Goal: Complete application form: Complete application form

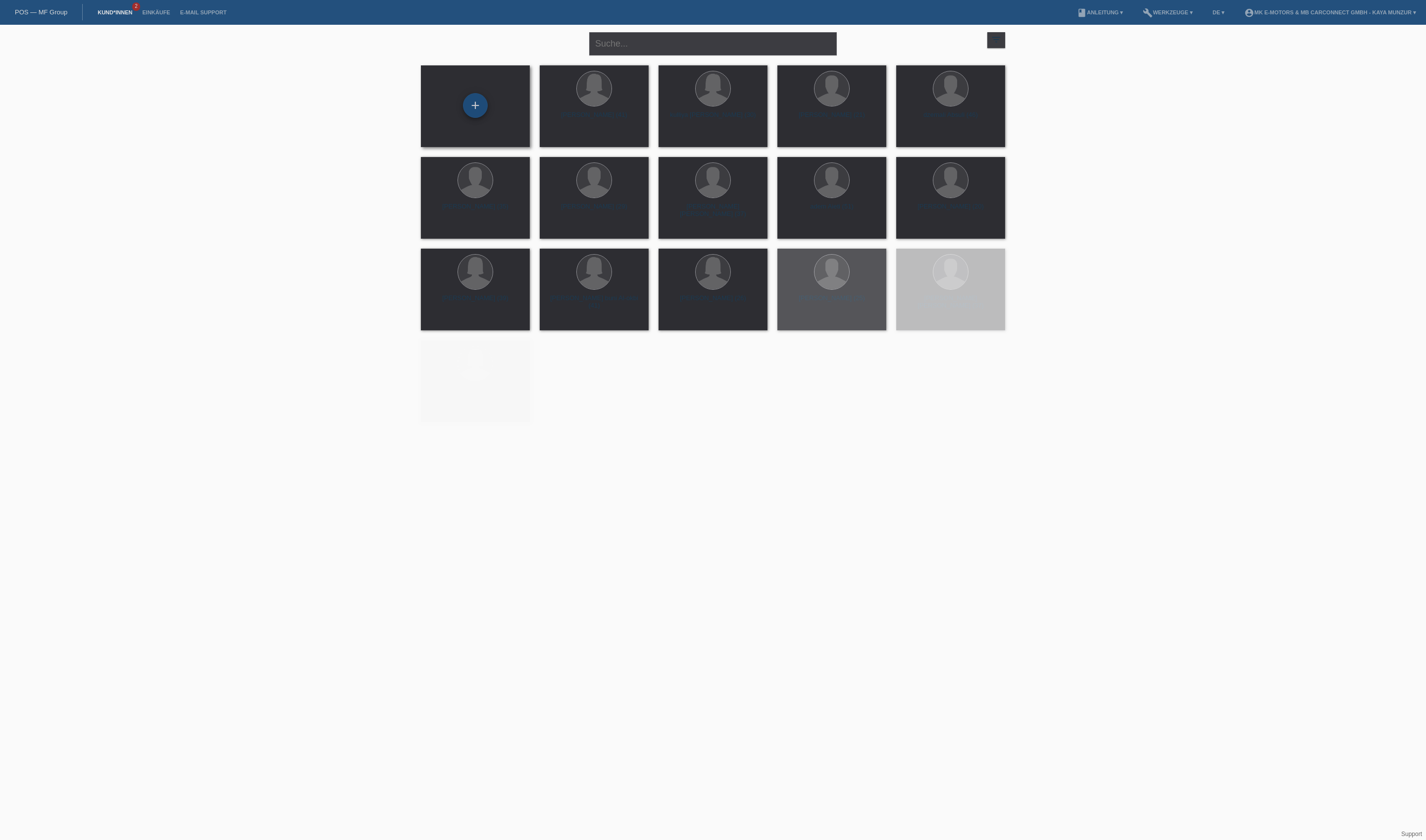
click at [477, 108] on div "+" at bounding box center [475, 105] width 24 height 17
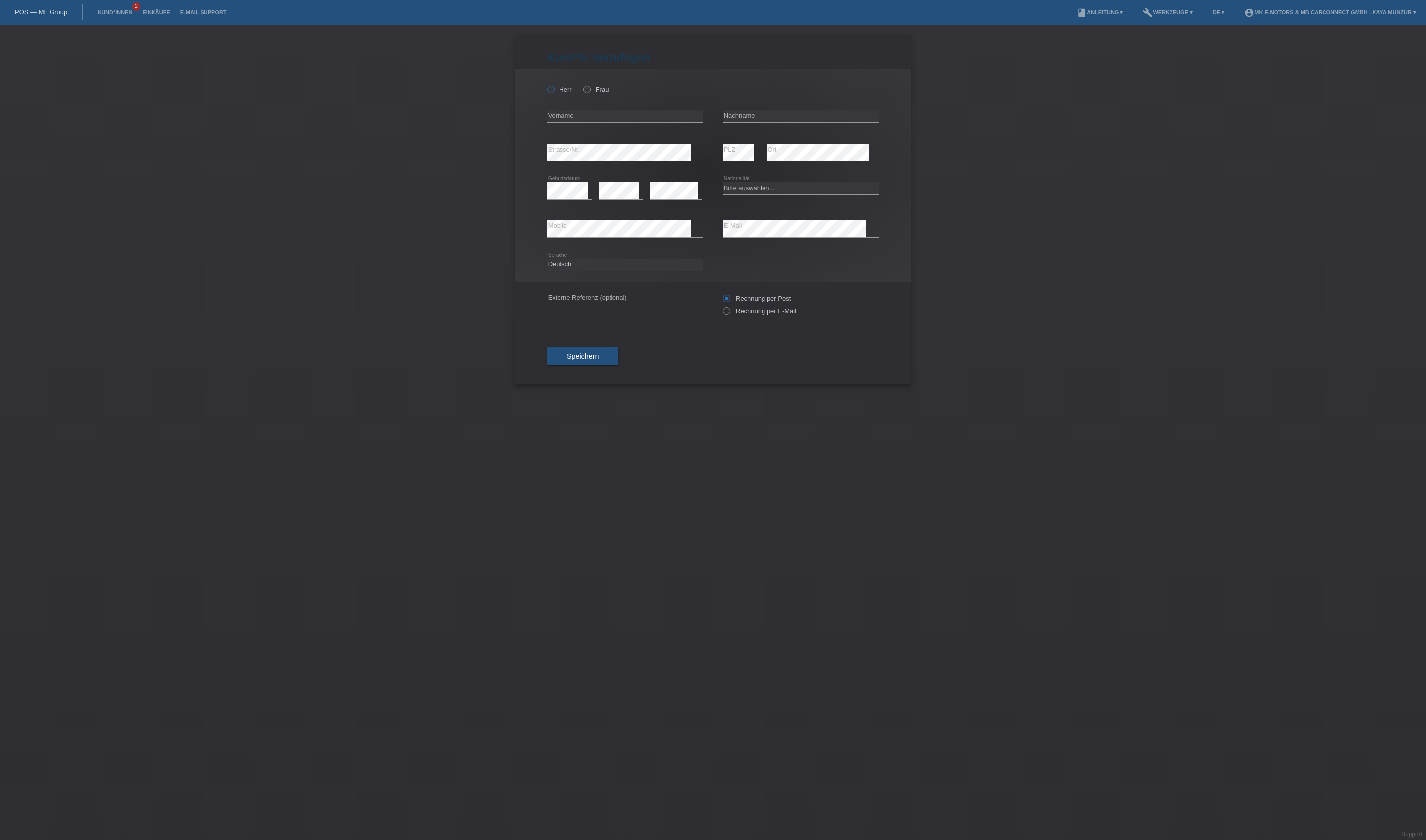
click at [572, 94] on label "Herr" at bounding box center [559, 89] width 25 height 7
click at [553, 92] on input "Herr" at bounding box center [550, 88] width 6 height 6
radio input "true"
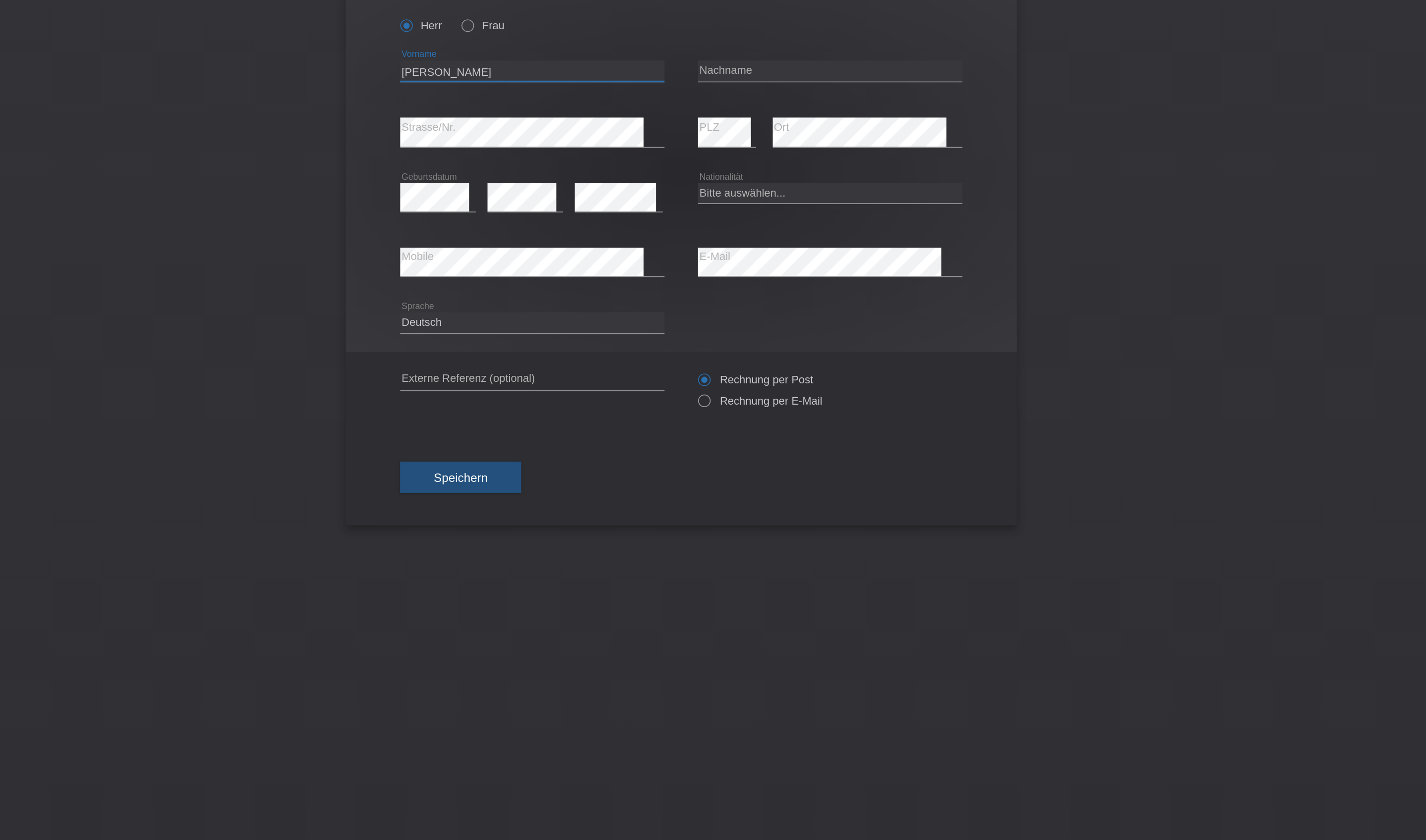
type input "[PERSON_NAME]"
select select "CH"
click at [723, 317] on div "Rechnung per Post Rechnung per E-Mail" at bounding box center [800, 304] width 156 height 25
click at [722, 305] on icon at bounding box center [722, 305] width 0 height 0
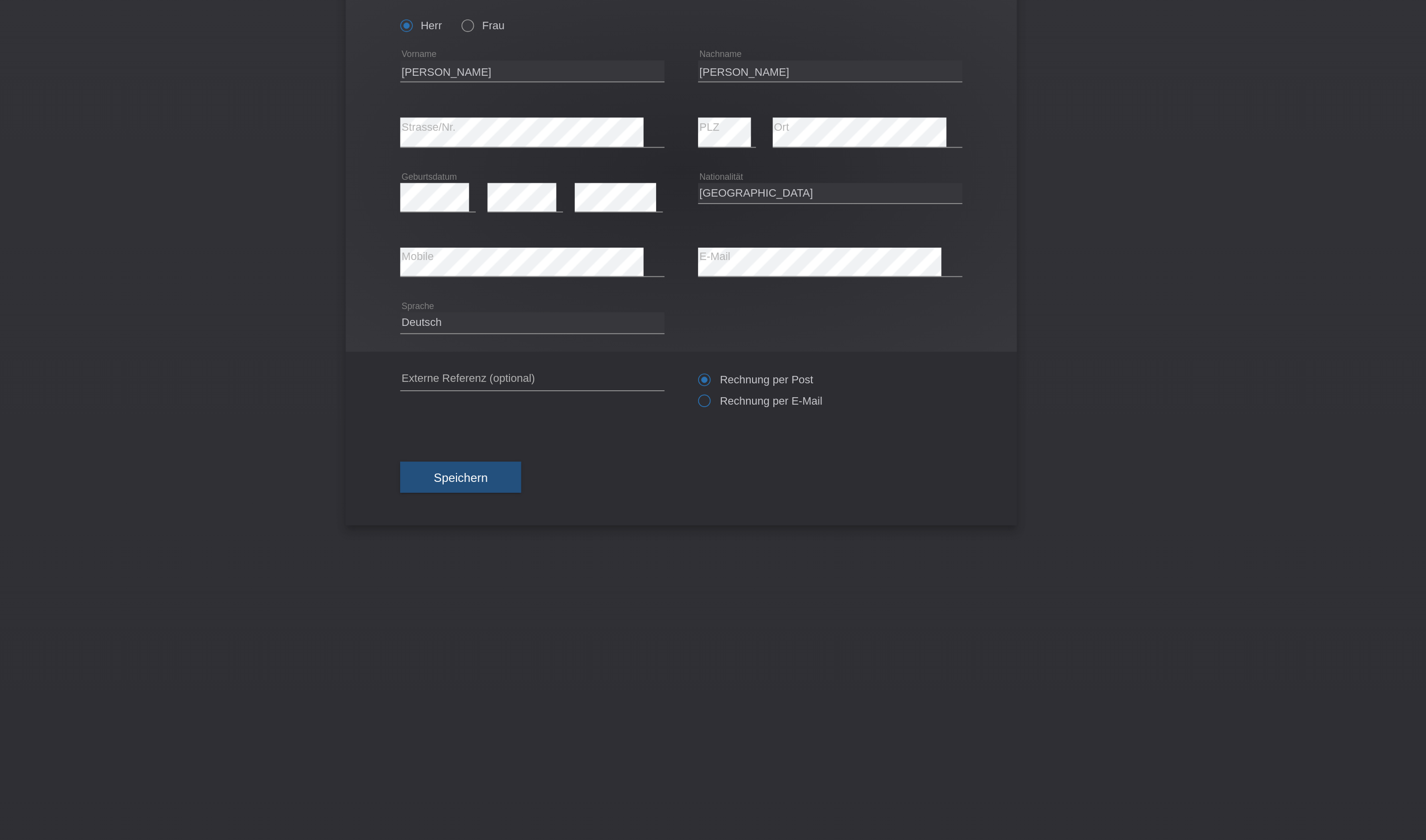
click at [723, 317] on input "Rechnung per E-Mail" at bounding box center [725, 313] width 6 height 12
radio input "true"
click at [567, 360] on span "Speichern" at bounding box center [583, 356] width 32 height 8
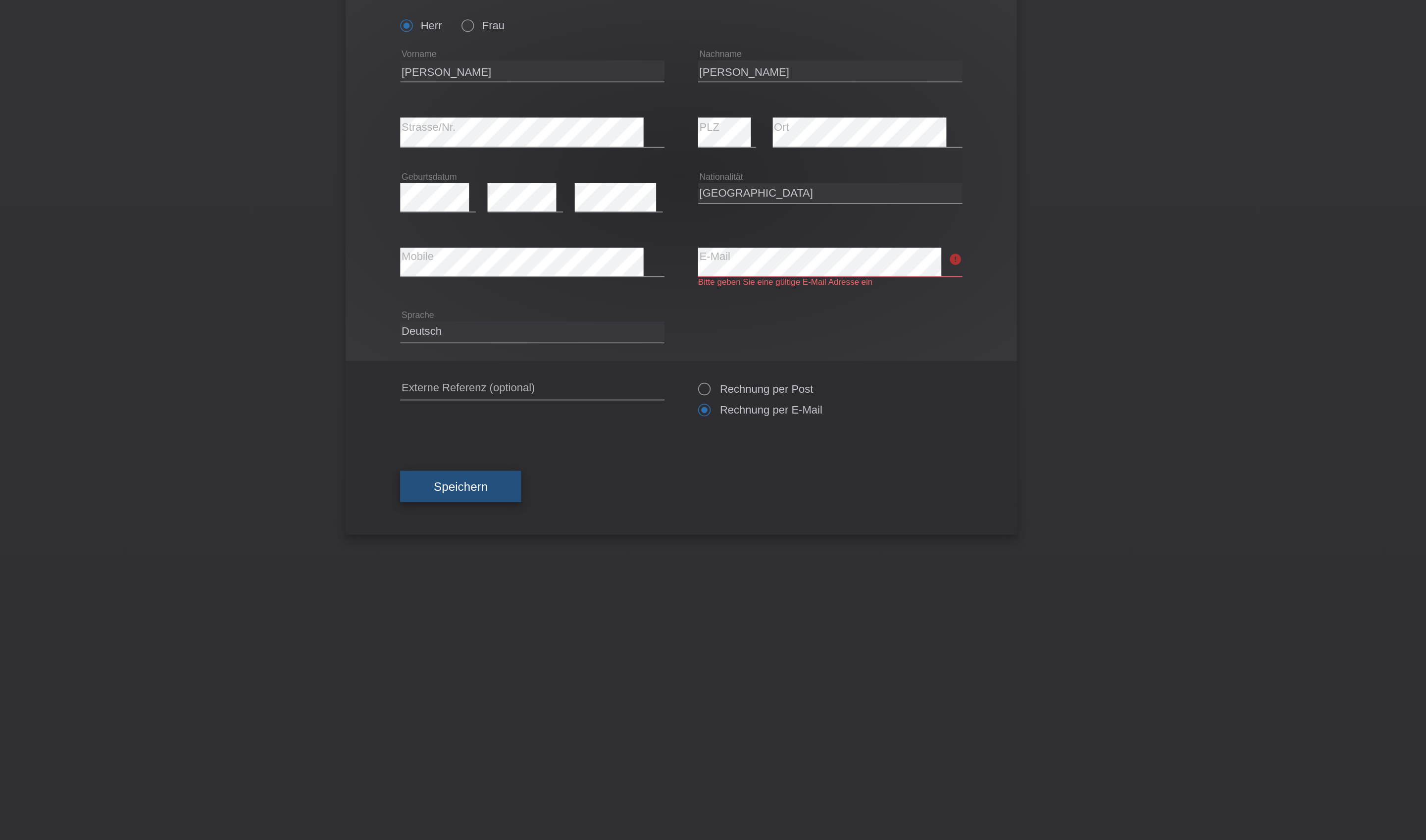
click at [567, 365] on span "Speichern" at bounding box center [583, 361] width 32 height 8
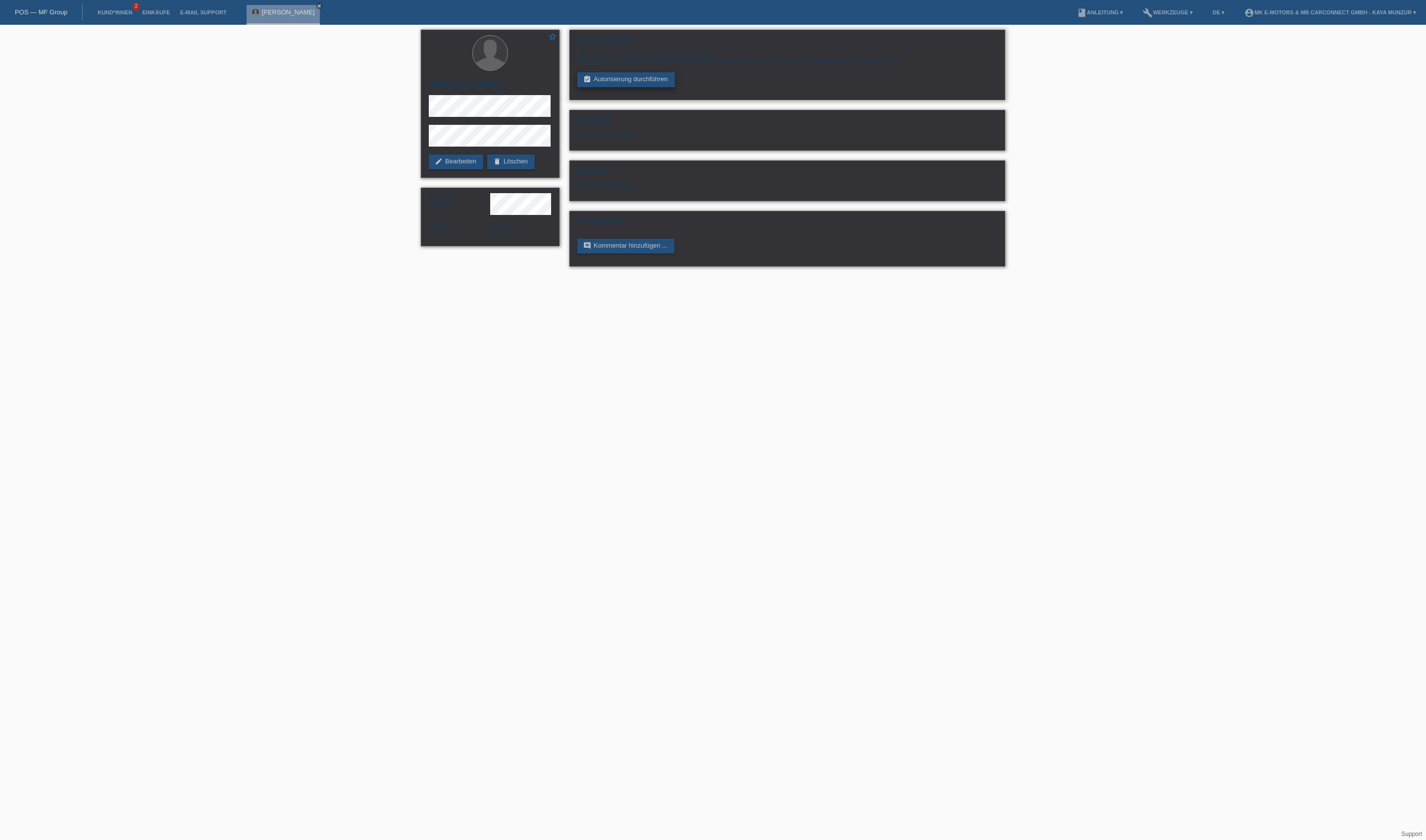
click at [675, 87] on link "assignment_turned_in Autorisierung durchführen" at bounding box center [626, 79] width 98 height 15
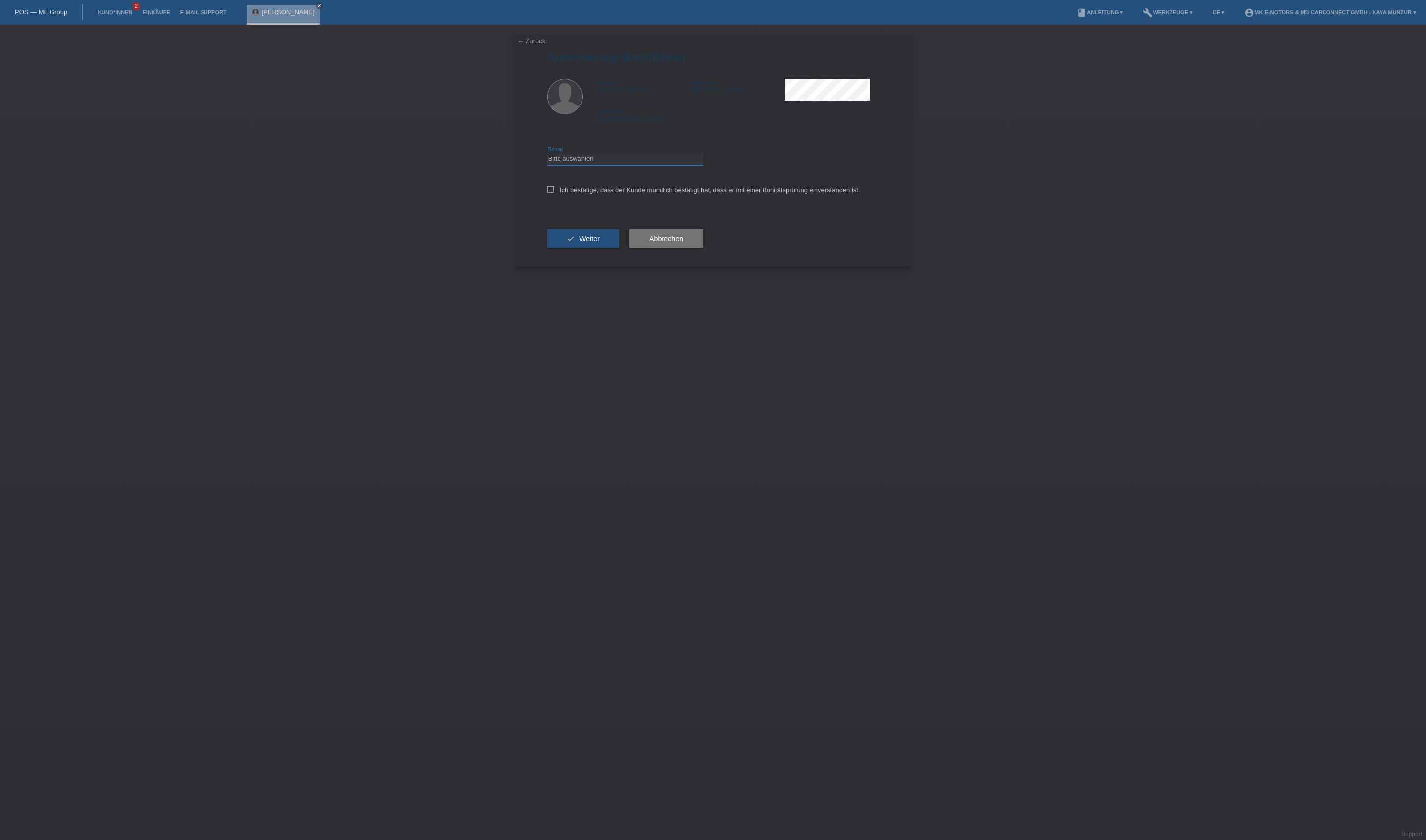
select select "3"
click at [661, 193] on label "Ich bestätige, dass der Kunde mündlich bestätigt hat, dass er mit einer Bonität…" at bounding box center [703, 190] width 313 height 7
click at [553, 192] on input "Ich bestätige, dass der Kunde mündlich bestätigt hat, dass er mit einer Bonität…" at bounding box center [550, 189] width 6 height 6
checkbox input "true"
click at [619, 248] on button "check Weiter" at bounding box center [583, 238] width 72 height 19
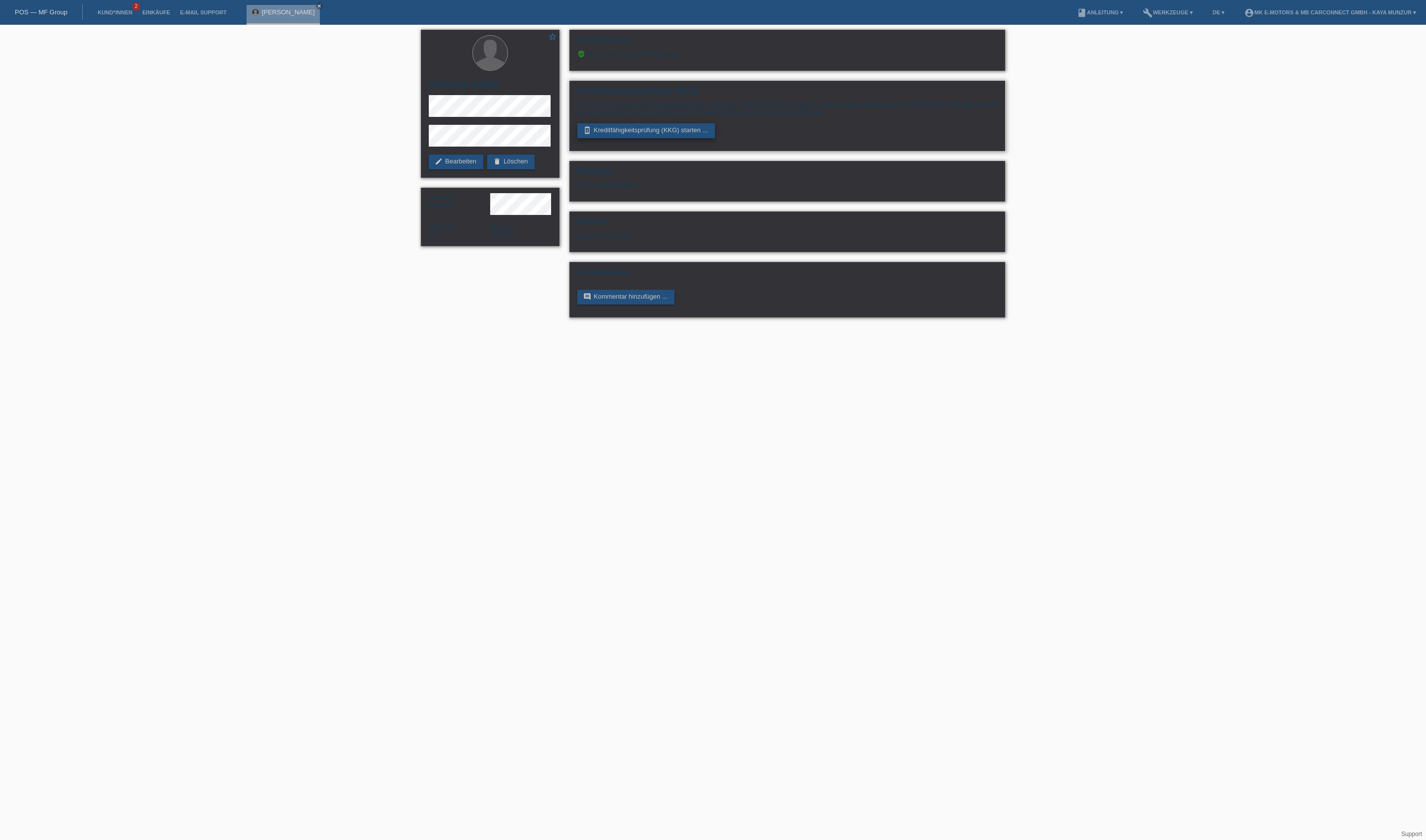
click at [657, 139] on link "perm_device_information Kreditfähigkeitsprüfung (KKG) starten ..." at bounding box center [646, 131] width 138 height 15
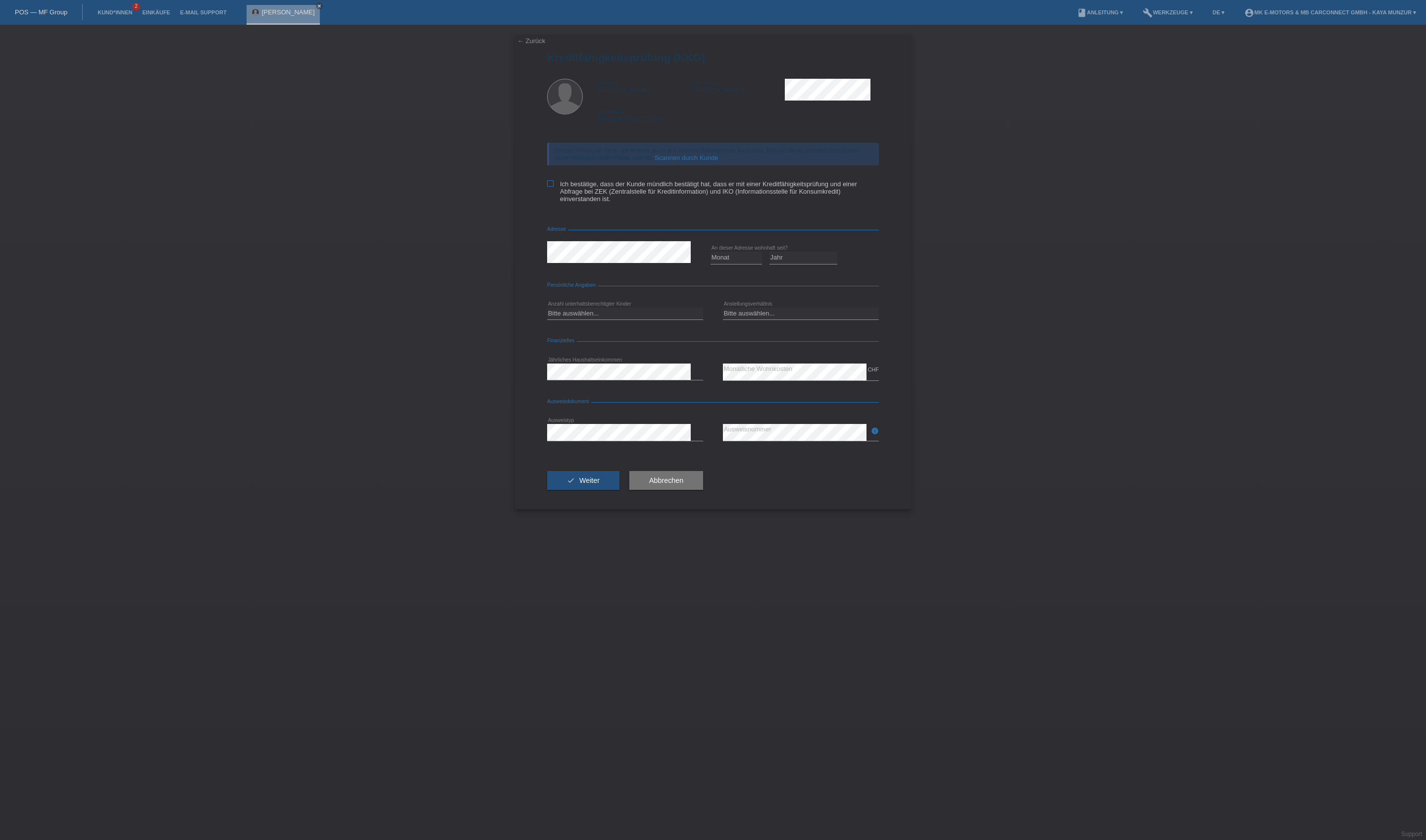
click at [641, 203] on label "Ich bestätige, dass der Kunde mündlich bestätigt hat, dass er mit einer Kreditf…" at bounding box center [713, 191] width 332 height 22
click at [553, 187] on input "Ich bestätige, dass der Kunde mündlich bestätigt hat, dass er mit einer Kreditf…" at bounding box center [550, 183] width 6 height 6
checkbox input "true"
select select "04"
select select "2018"
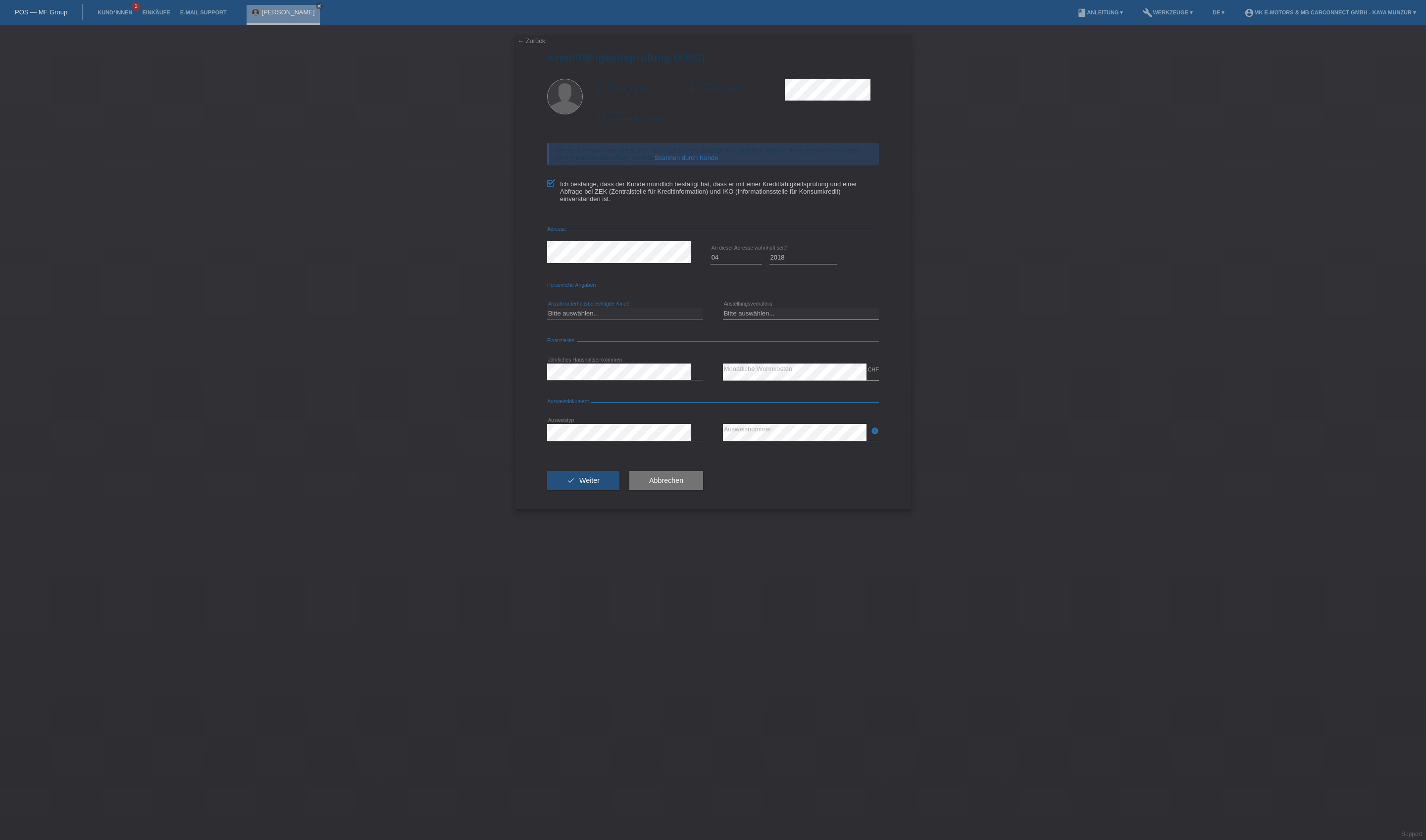
select select "0"
select select "UNLIMITED"
click at [619, 490] on button "check Weiter" at bounding box center [583, 480] width 72 height 19
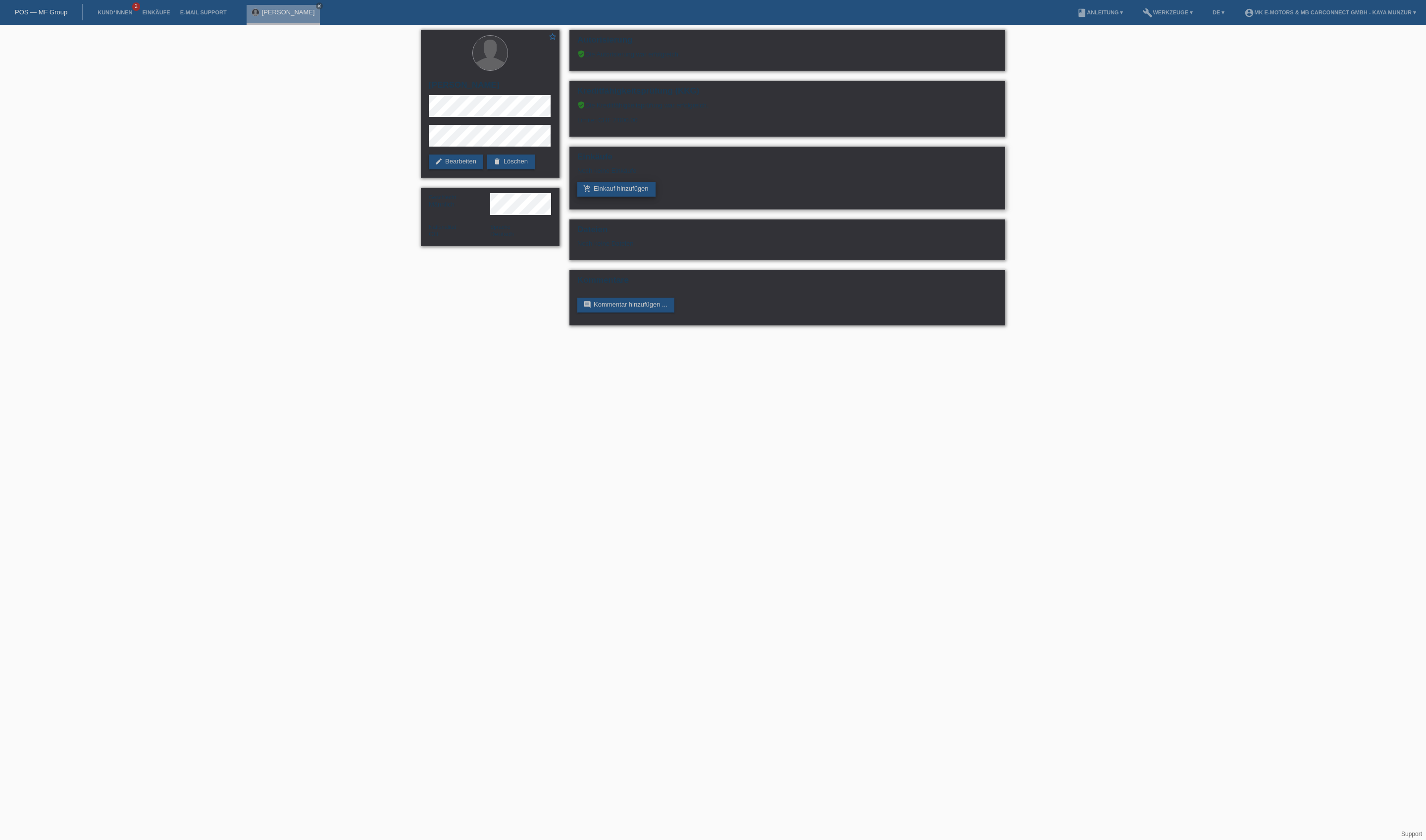
click at [620, 197] on link "add_shopping_cart Einkauf hinzufügen" at bounding box center [616, 189] width 79 height 15
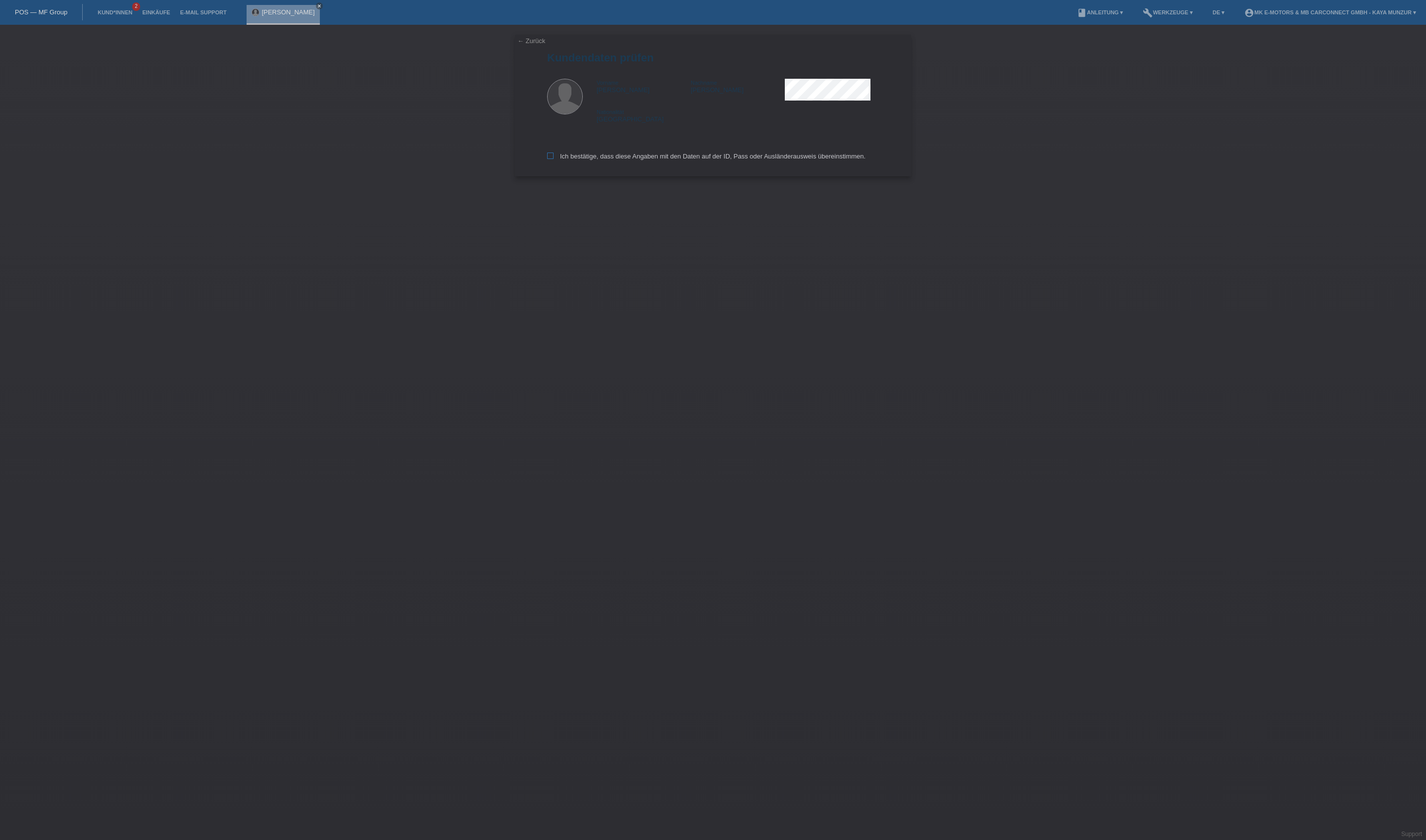
click at [619, 160] on label "Ich bestätige, dass diese Angaben mit den Daten auf der ID, Pass oder Ausländer…" at bounding box center [706, 156] width 319 height 7
click at [553, 159] on input "Ich bestätige, dass diese Angaben mit den Daten auf der ID, Pass oder Ausländer…" at bounding box center [550, 155] width 6 height 6
checkbox input "true"
click at [615, 96] on input "text" at bounding box center [625, 90] width 156 height 12
type input "2990.00"
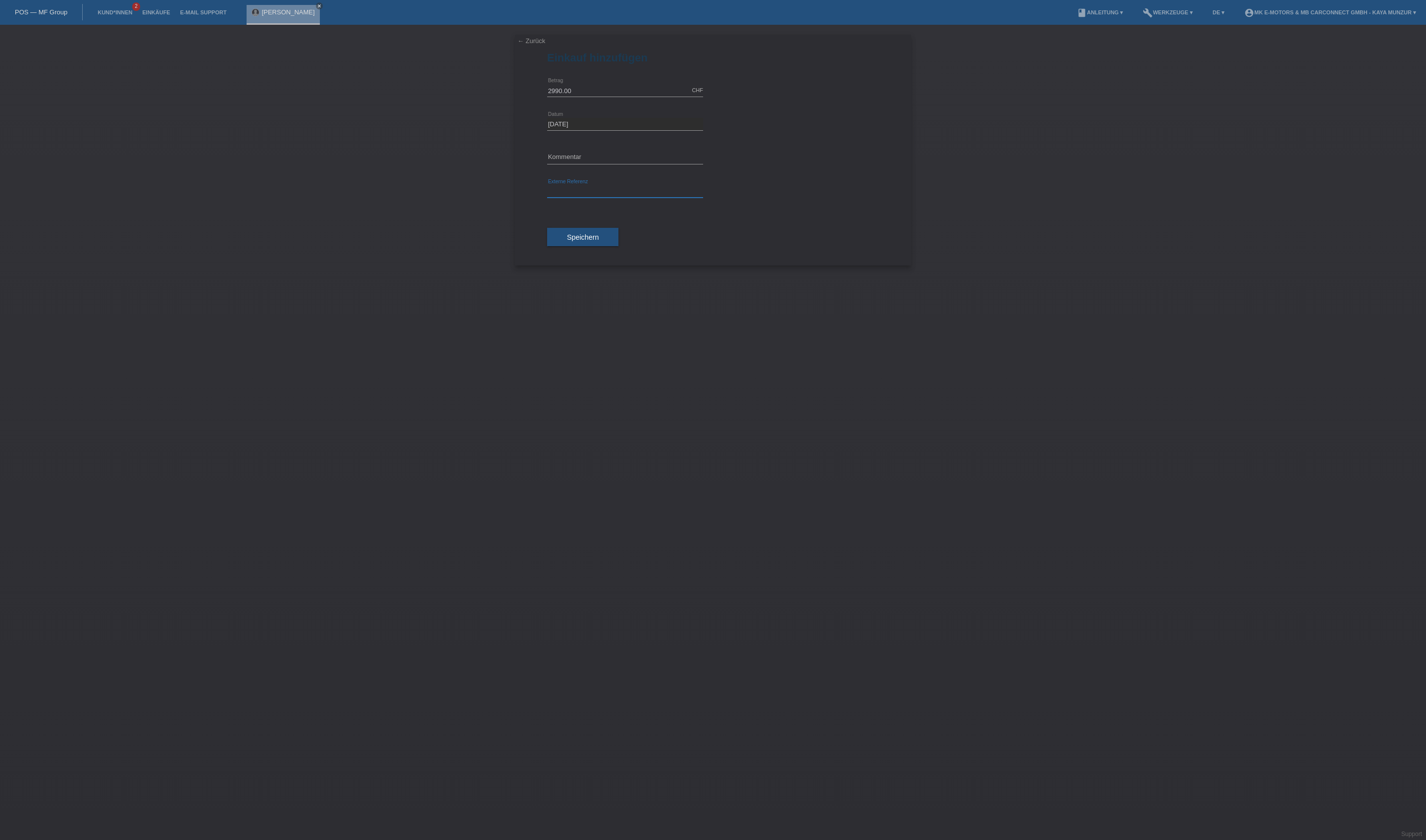
click at [604, 198] on input "text" at bounding box center [625, 191] width 156 height 12
type input "MK Cruza"
click at [619, 246] on button "Speichern" at bounding box center [582, 236] width 71 height 19
click at [598, 124] on input "2990.00" at bounding box center [625, 118] width 156 height 12
type input "2000.00"
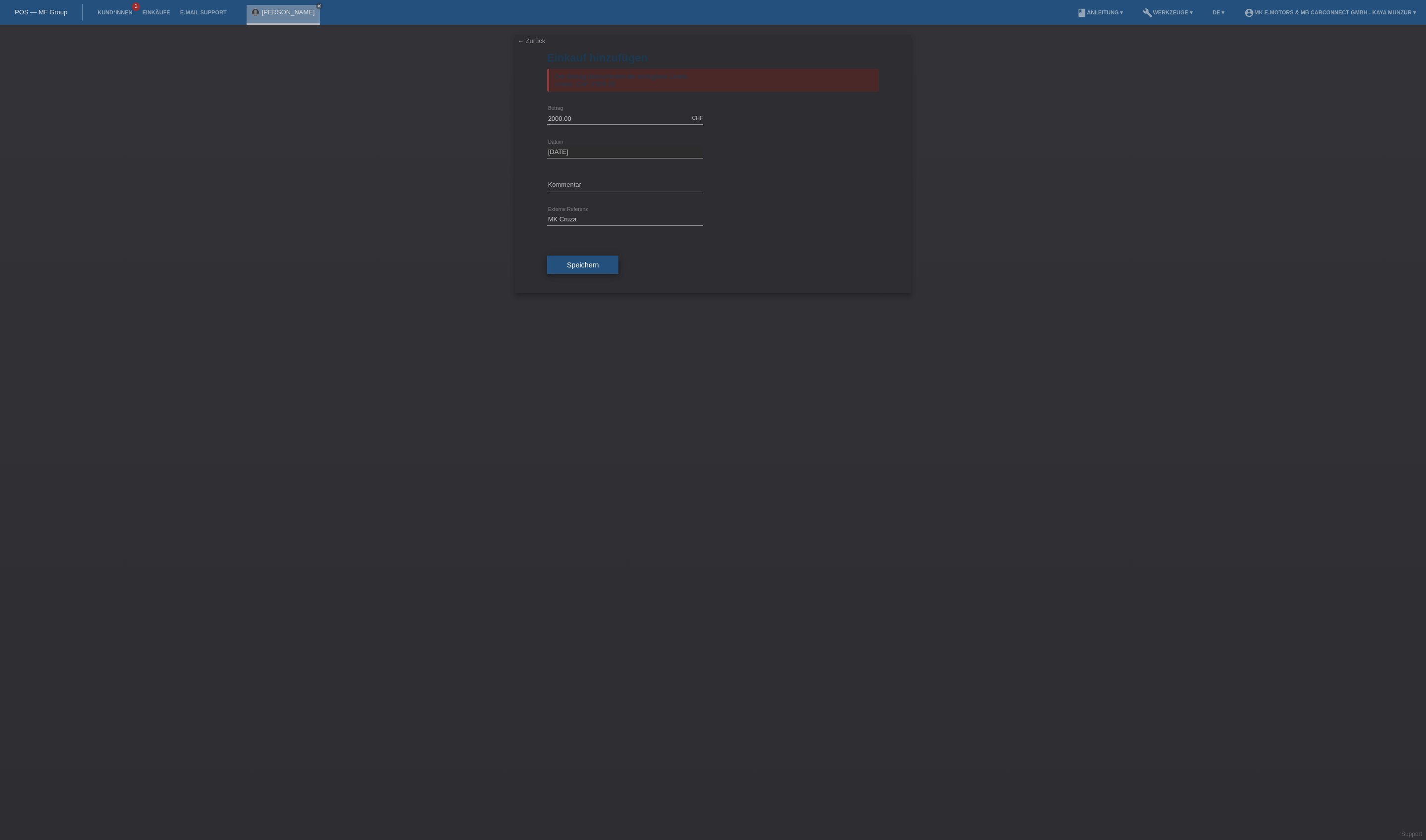
click at [599, 269] on span "Speichern" at bounding box center [583, 265] width 32 height 8
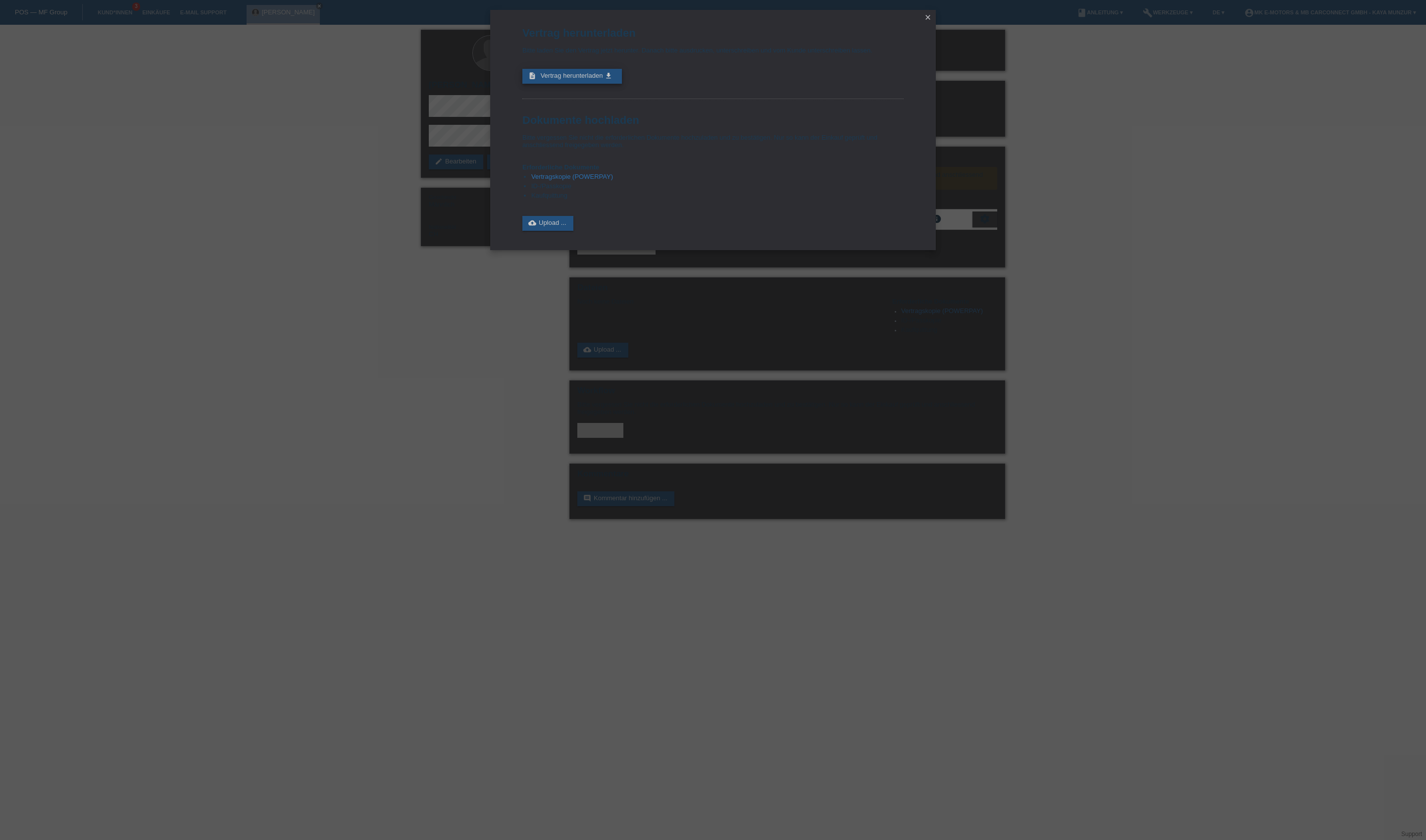
click at [600, 79] on span "Vertrag herunterladen" at bounding box center [572, 75] width 63 height 7
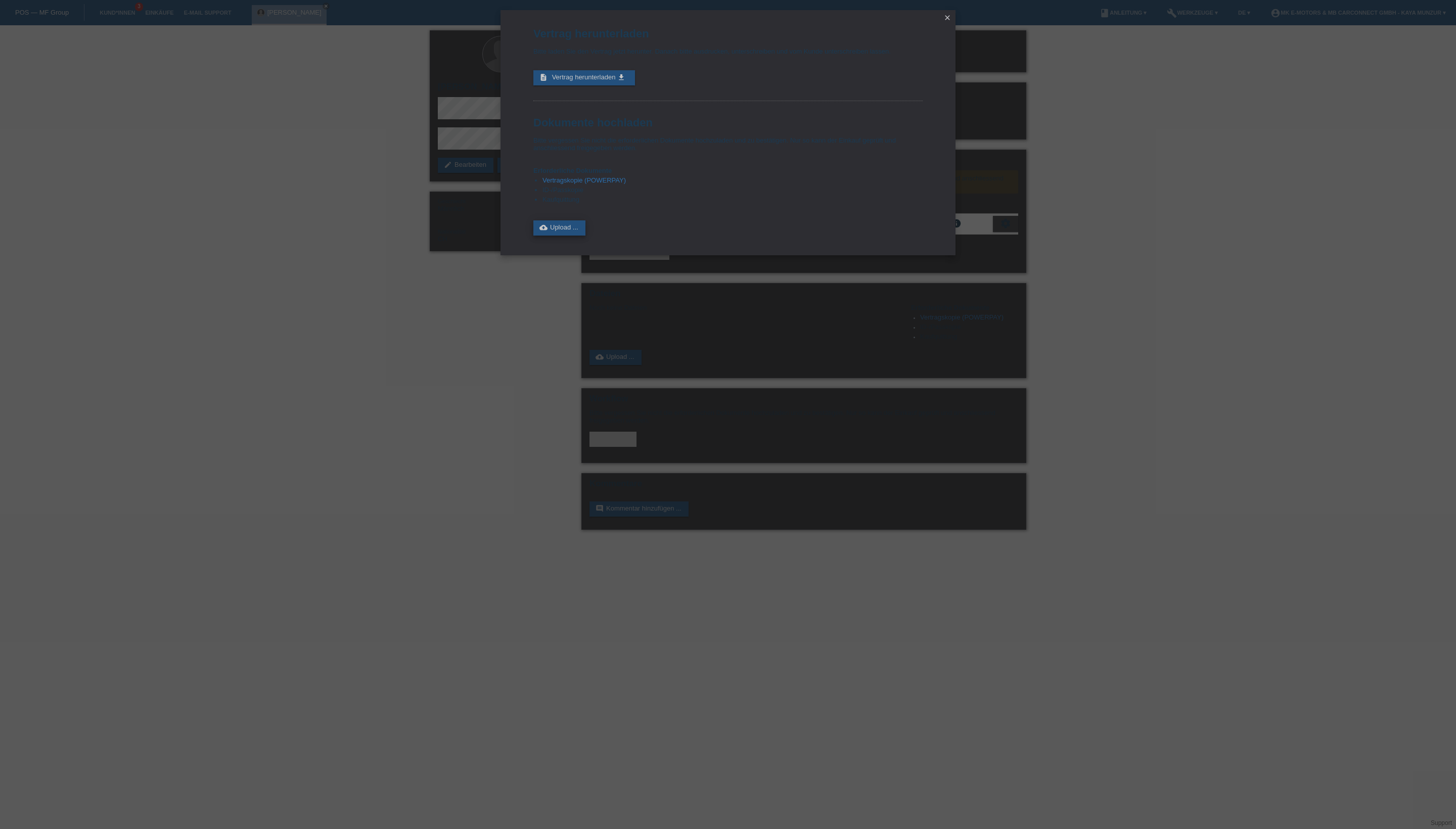
click at [586, 236] on link "cloud_upload Upload ..." at bounding box center [560, 228] width 52 height 15
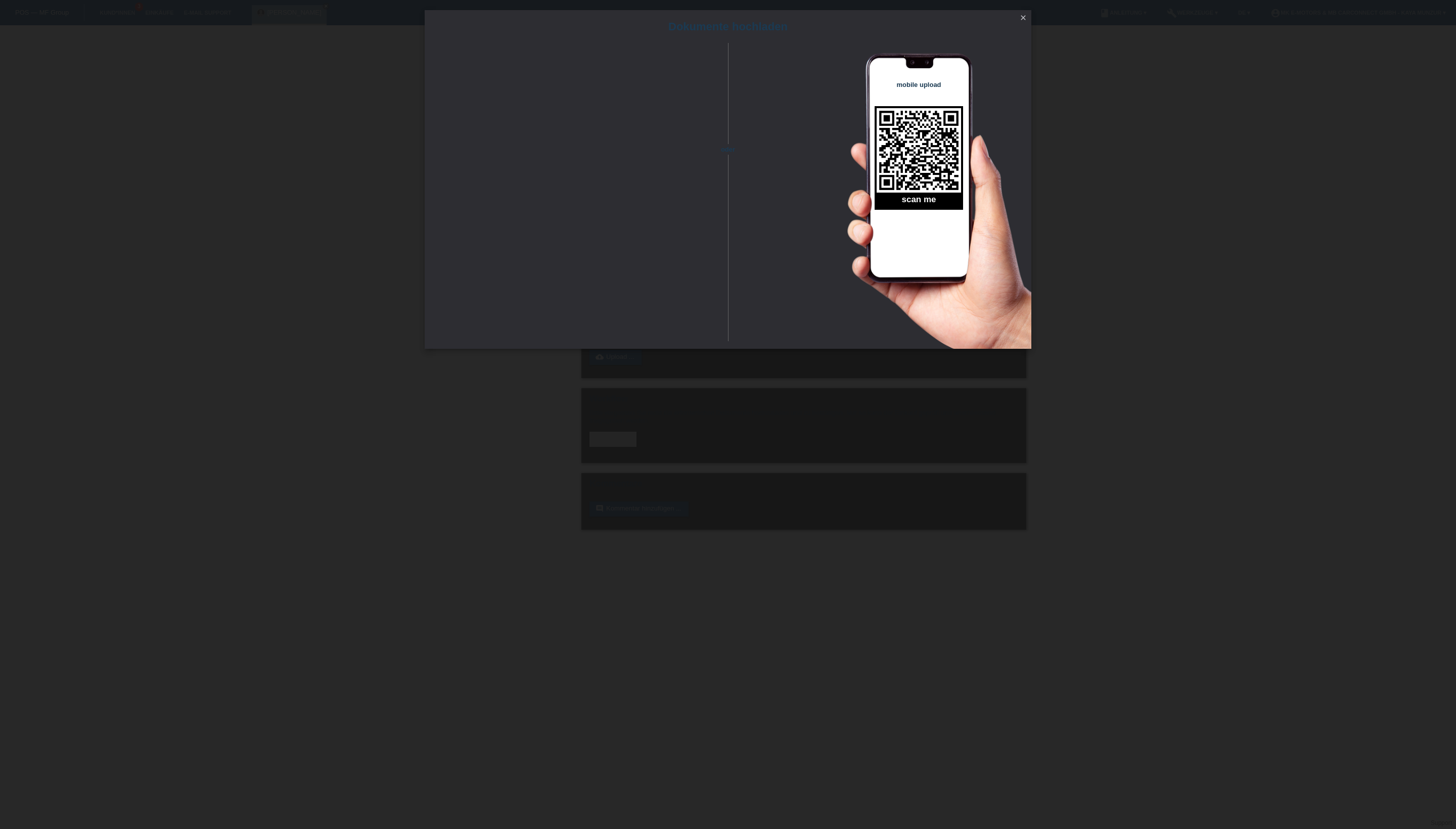
click at [1025, 22] on icon "close" at bounding box center [1023, 17] width 8 height 8
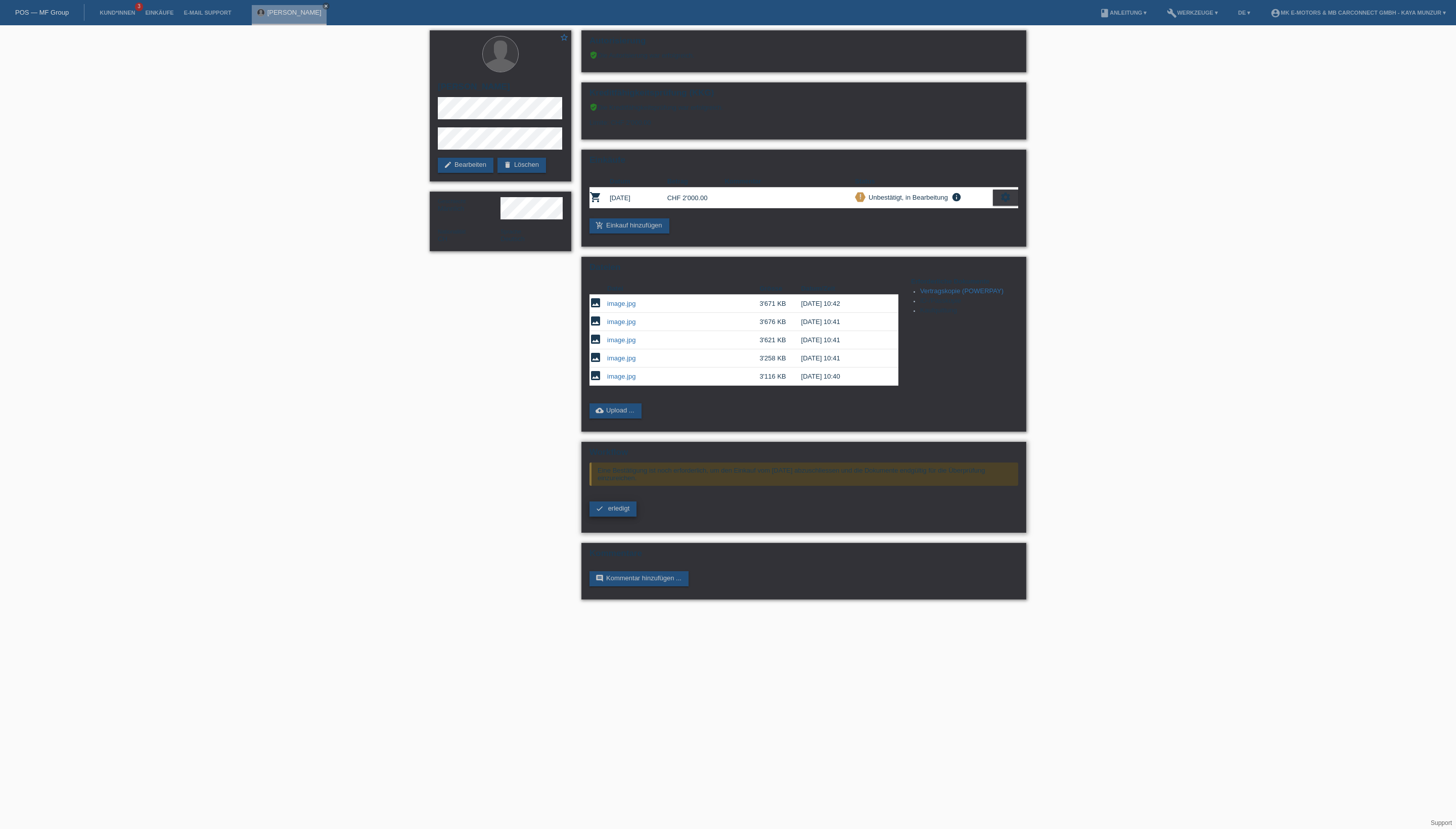
click at [620, 517] on link "check erledigt" at bounding box center [613, 509] width 47 height 15
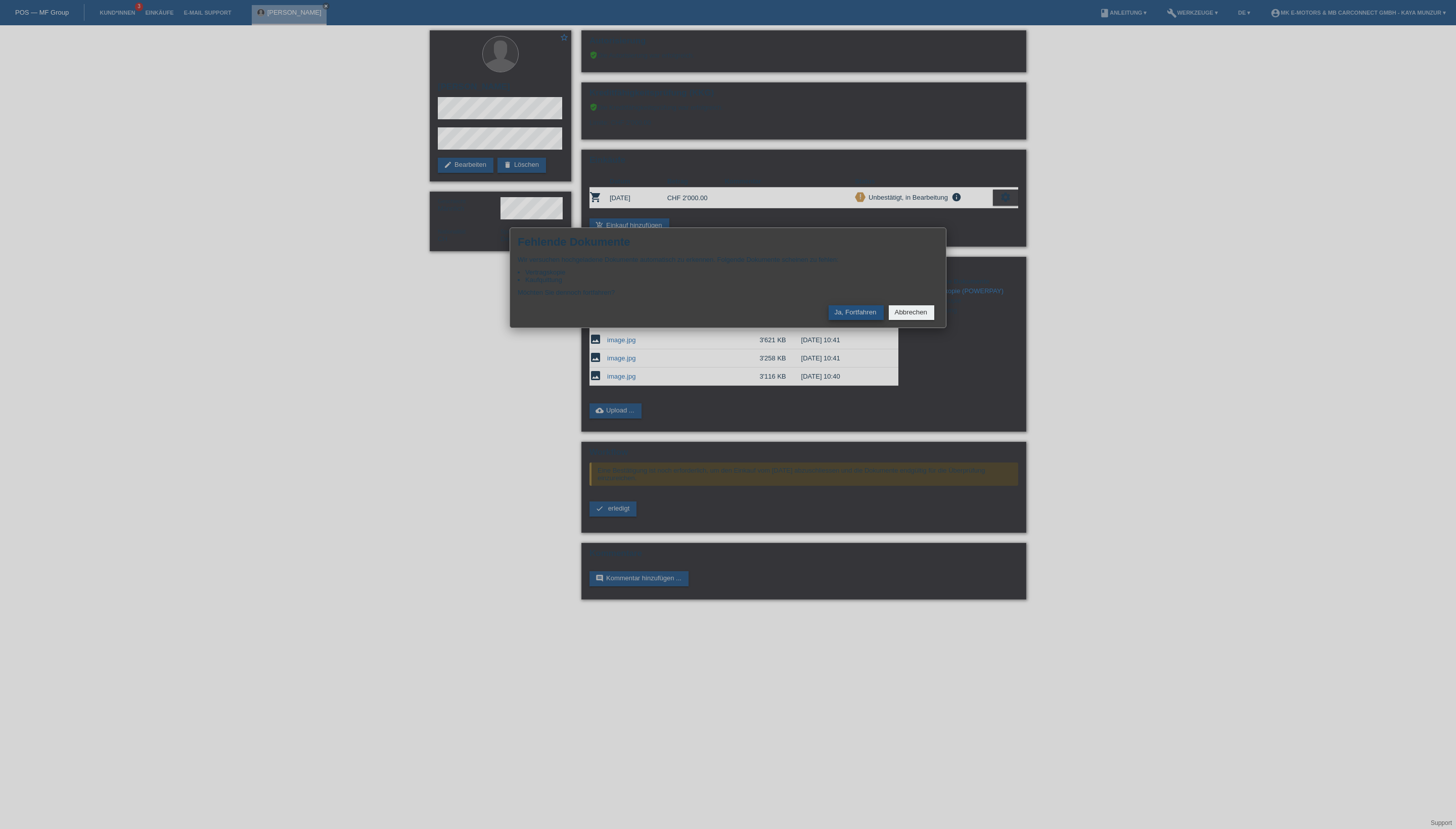
click at [829, 320] on button "Ja, Fortfahren" at bounding box center [856, 313] width 55 height 14
